Goal: Task Accomplishment & Management: Complete application form

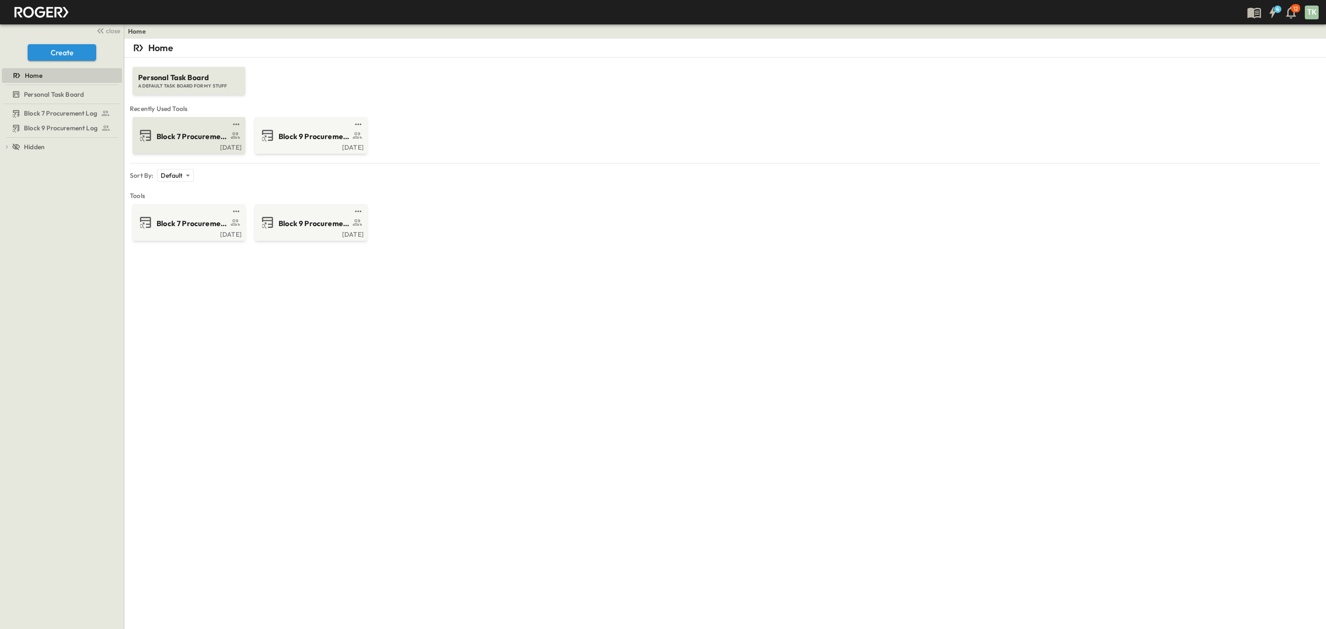
click at [197, 147] on div "[DATE]" at bounding box center [187, 146] width 107 height 7
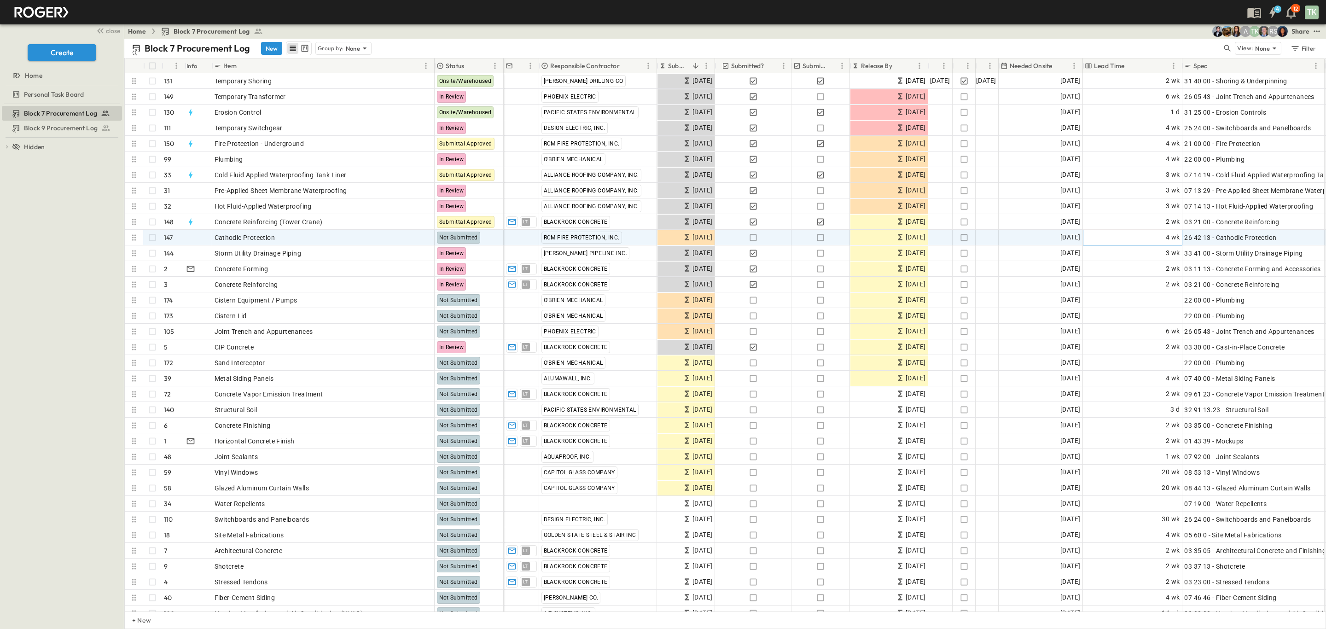
click at [1151, 233] on div "4 wk" at bounding box center [1133, 237] width 99 height 15
type input "*"
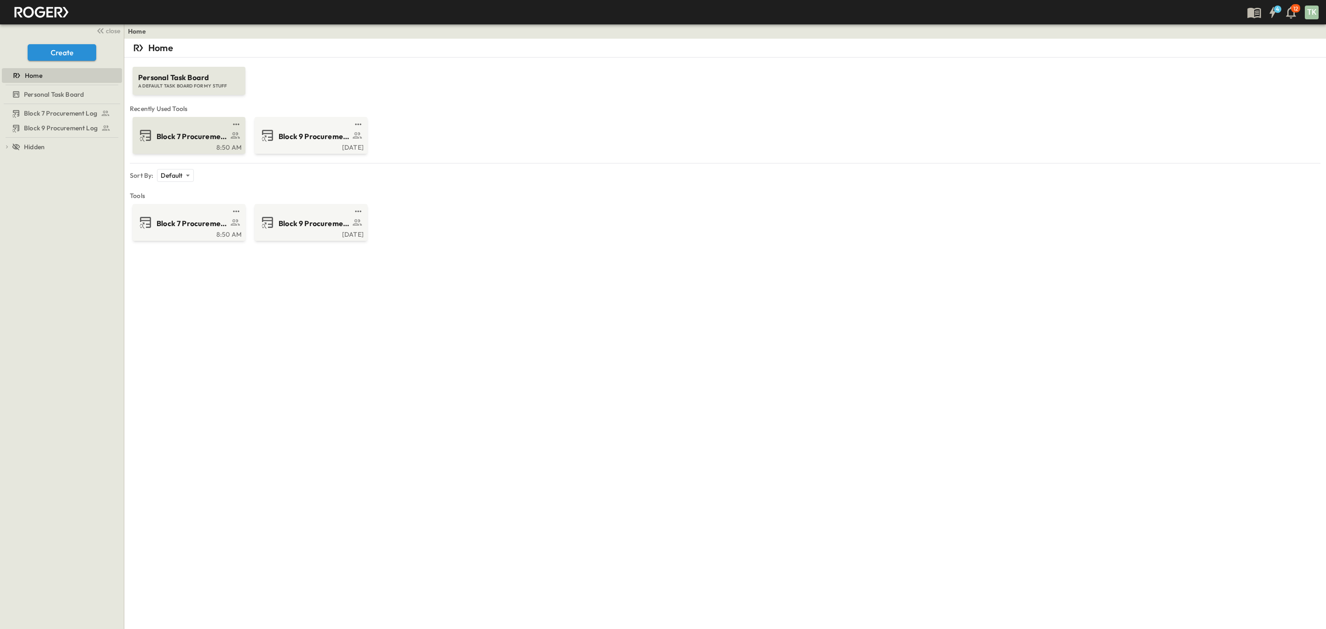
click at [174, 140] on span "Block 7 Procurement Log" at bounding box center [192, 136] width 71 height 11
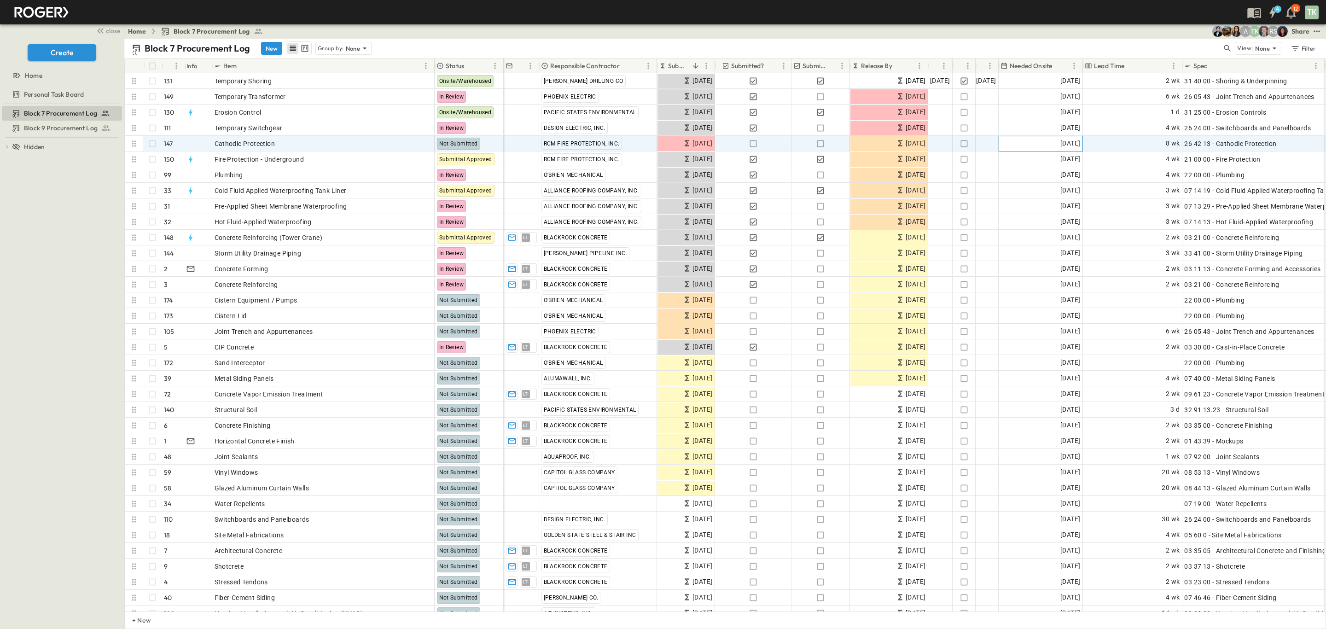
click at [1064, 145] on span "[DATE]" at bounding box center [1070, 143] width 20 height 11
click at [1128, 161] on icon "Next month" at bounding box center [1124, 160] width 11 height 7
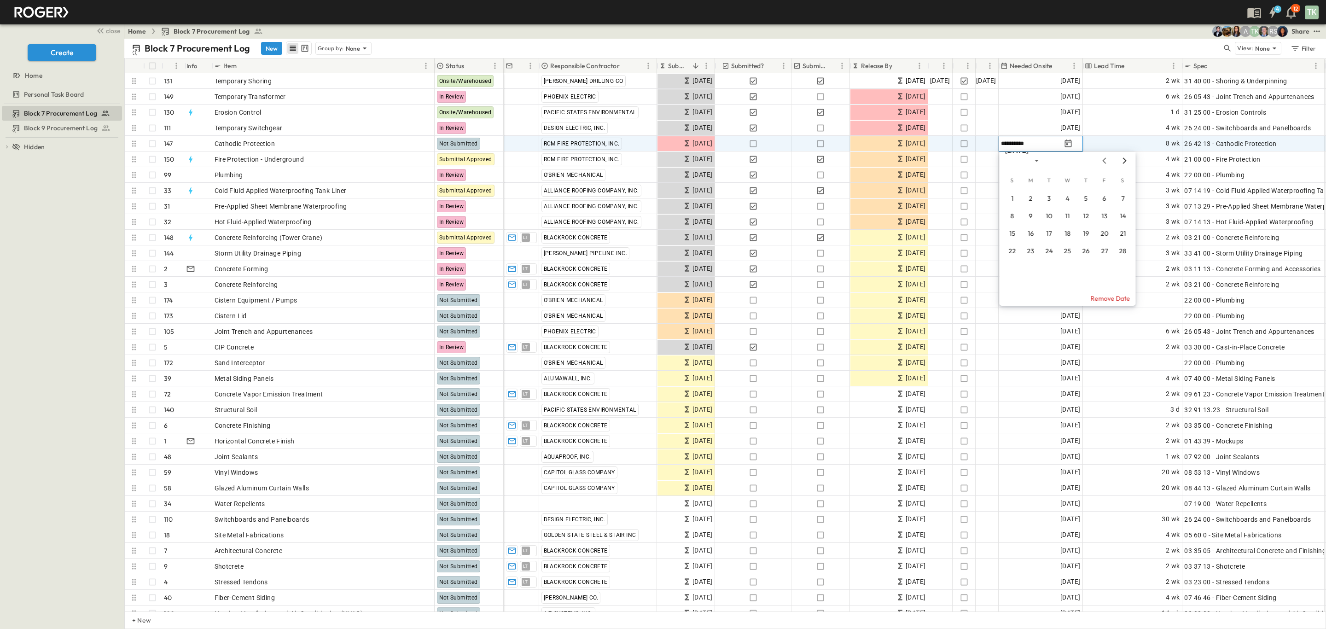
click at [1128, 161] on icon "Next month" at bounding box center [1124, 160] width 11 height 7
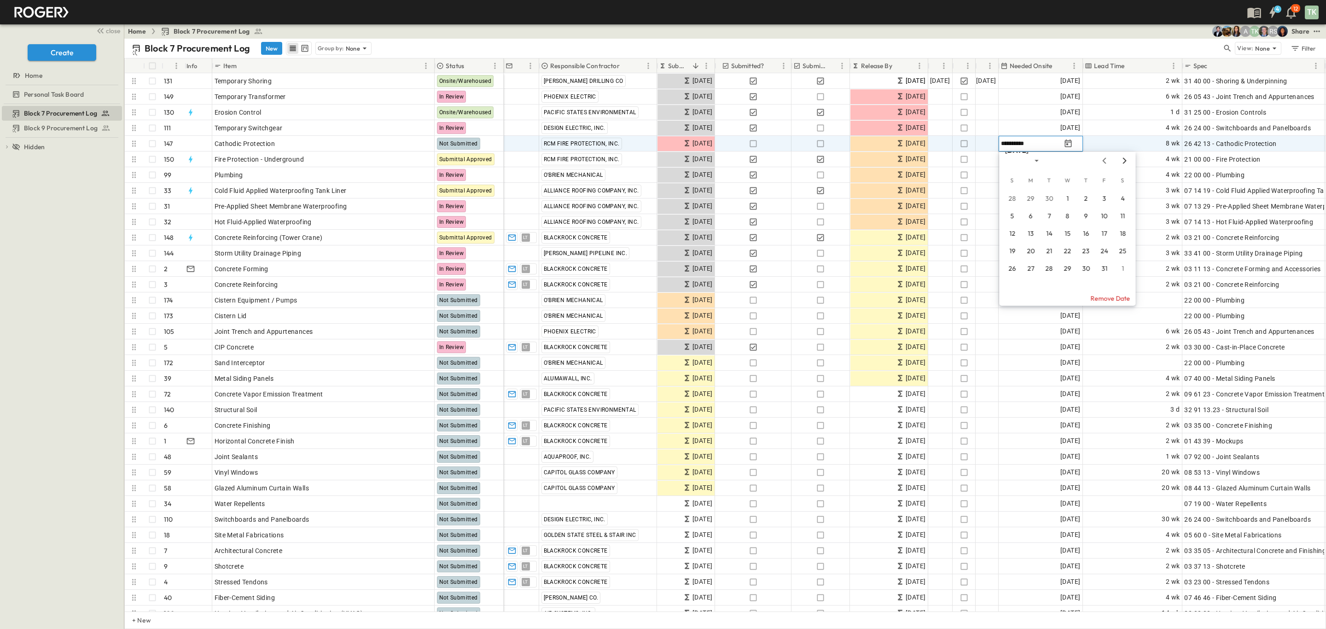
click at [1128, 161] on icon "Next month" at bounding box center [1124, 160] width 11 height 7
click at [1106, 271] on button "30" at bounding box center [1104, 269] width 17 height 17
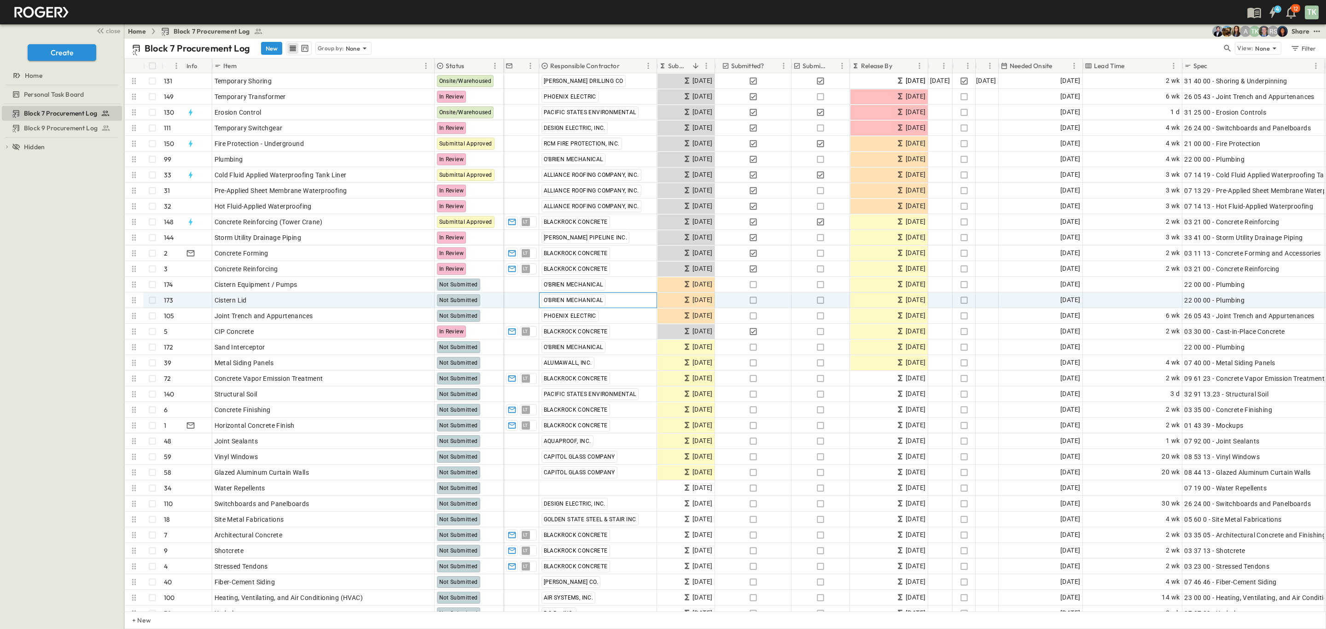
click at [588, 297] on span "O'BRIEN MECHANICAL" at bounding box center [573, 300] width 59 height 6
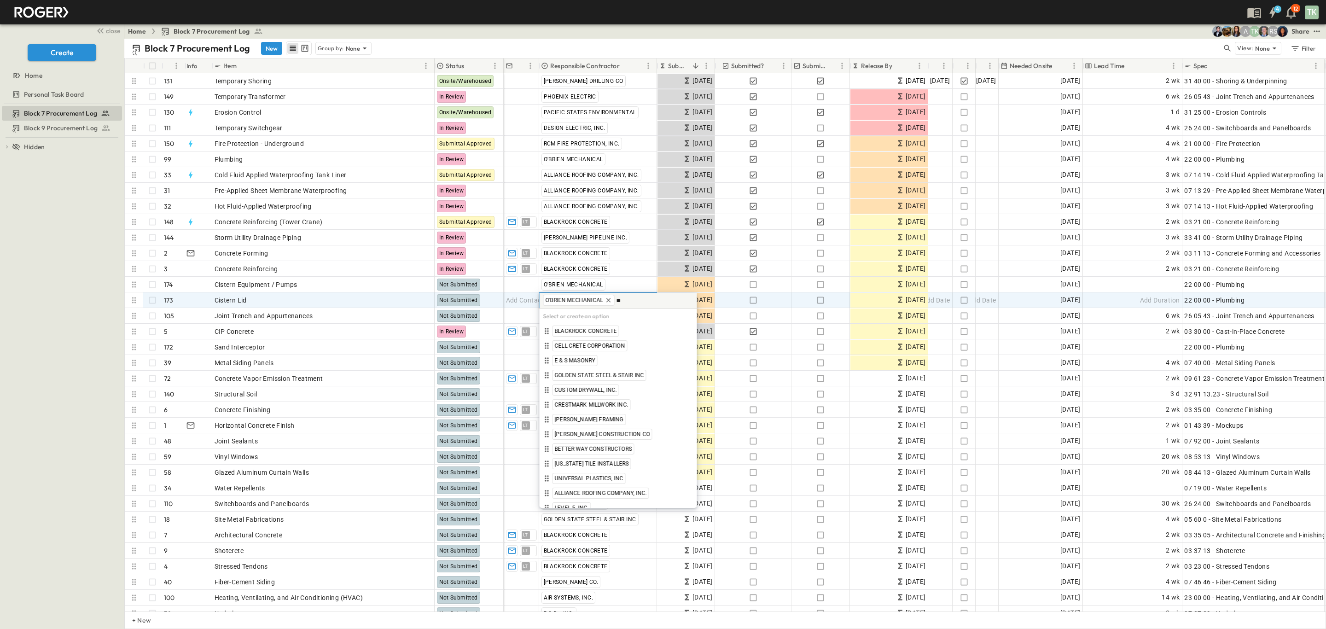
type input "***"
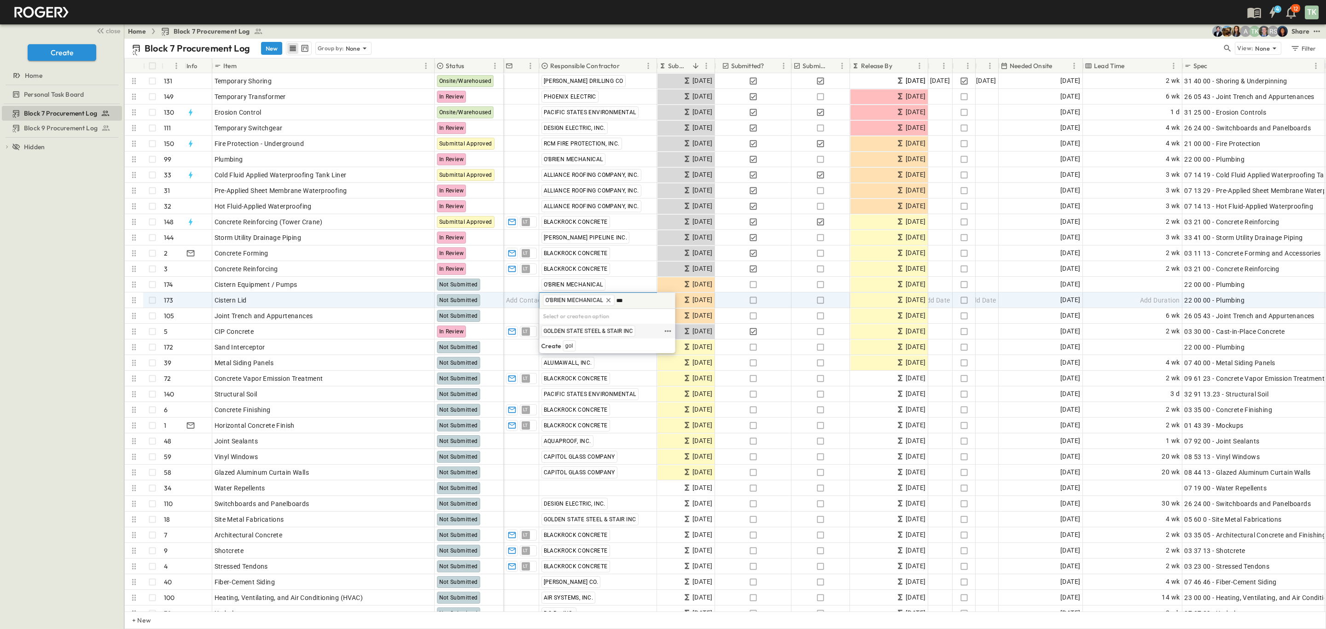
click at [600, 329] on span "GOLDEN STATE STEEL & STAIR INC" at bounding box center [588, 330] width 89 height 7
